Goal: Check status: Check status

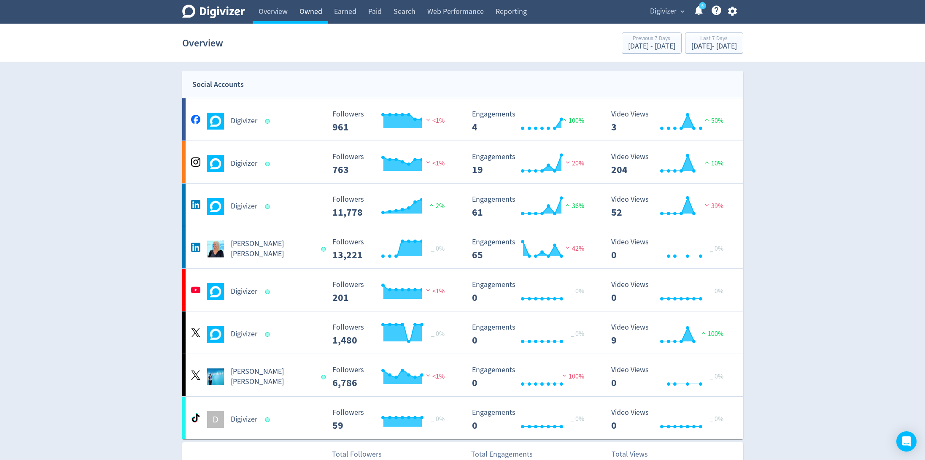
click at [304, 21] on link "Owned" at bounding box center [311, 12] width 35 height 24
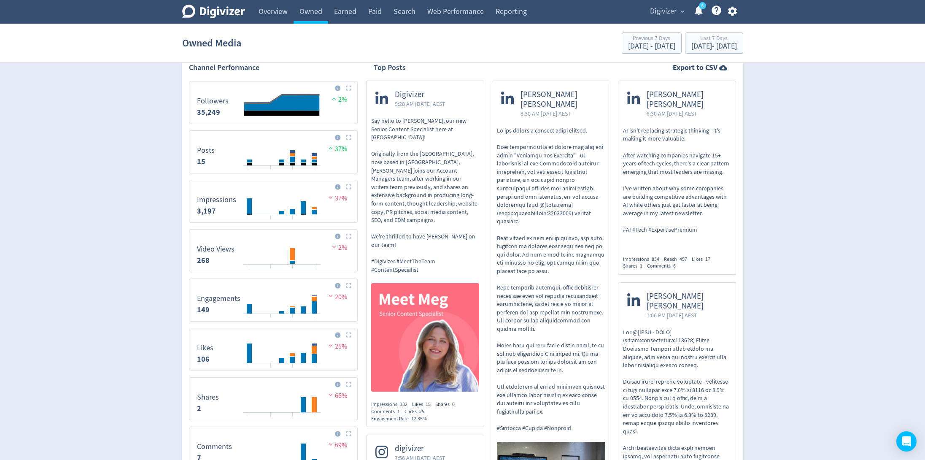
scroll to position [334, 0]
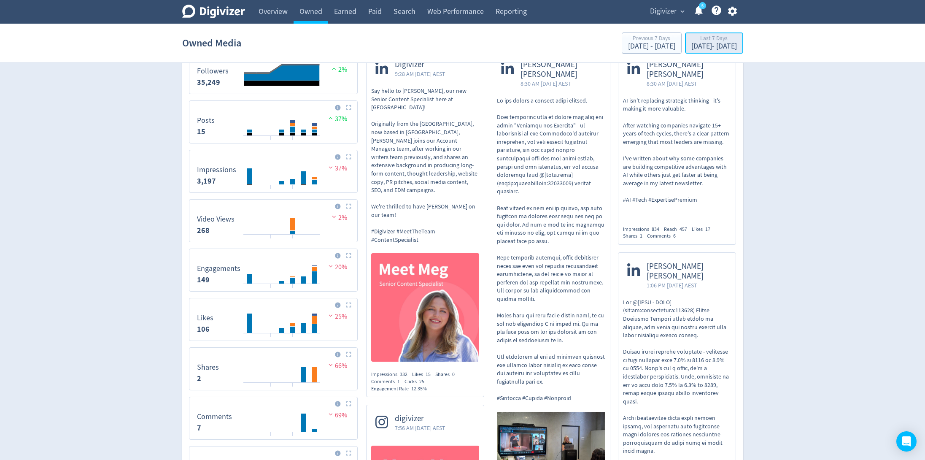
click at [692, 38] on div "Last 7 Days" at bounding box center [714, 38] width 46 height 7
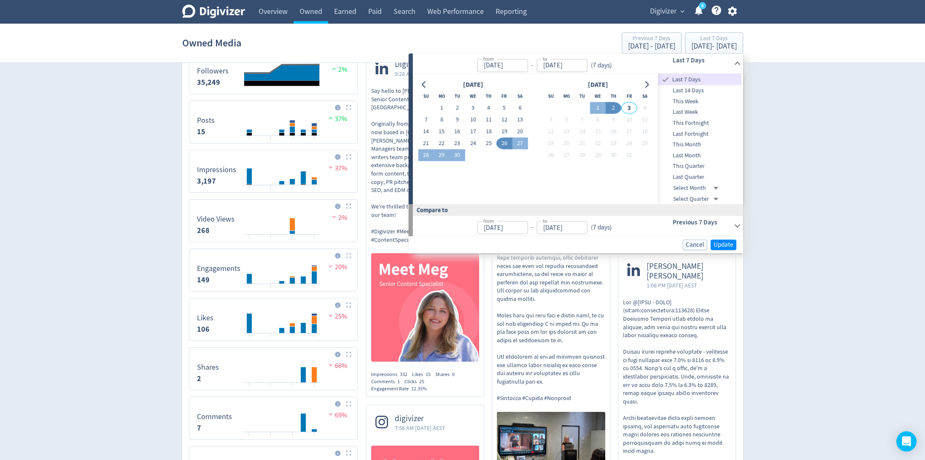
click at [693, 154] on span "Last Month" at bounding box center [700, 155] width 84 height 9
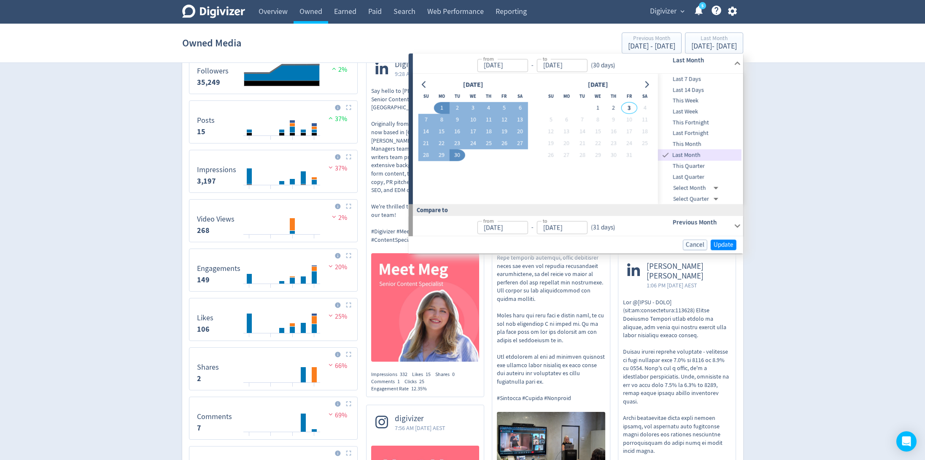
type input "[DATE]"
click at [718, 243] on span "Update" at bounding box center [724, 245] width 20 height 6
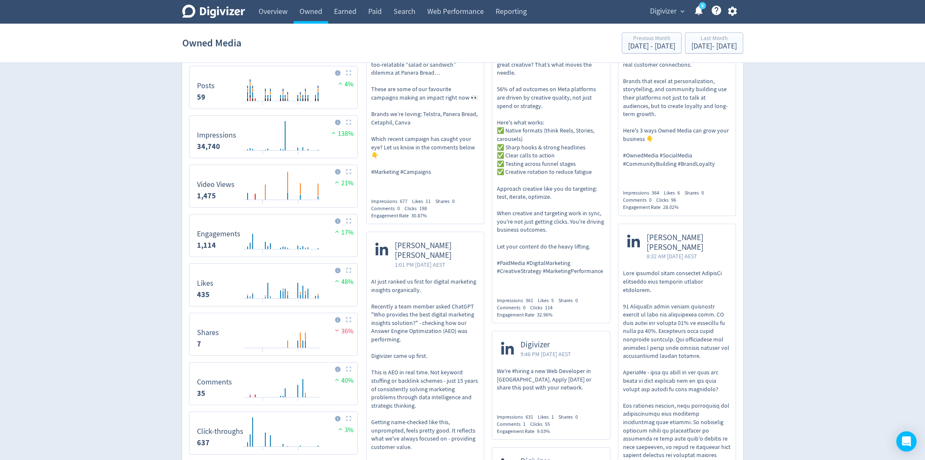
scroll to position [368, 0]
